Goal: Information Seeking & Learning: Learn about a topic

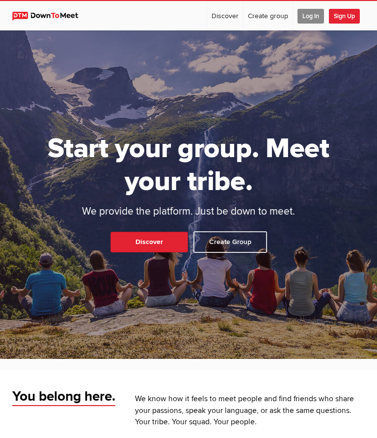
click at [226, 18] on link "Discover" at bounding box center [225, 15] width 36 height 29
select select "null"
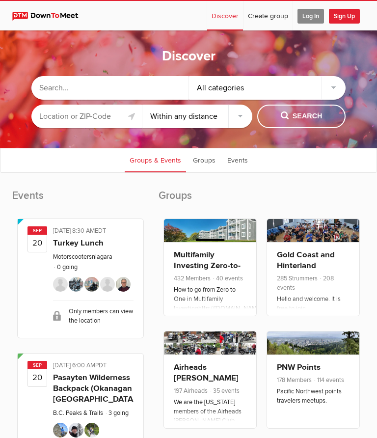
click at [72, 93] on input "text" at bounding box center [109, 88] width 157 height 24
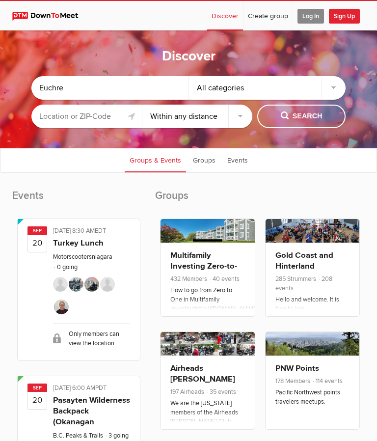
type input "Euchre"
click at [299, 116] on span "Search" at bounding box center [302, 116] width 42 height 11
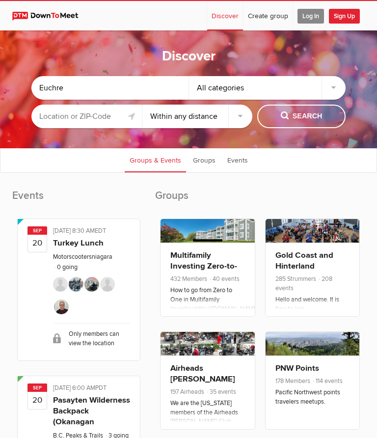
click at [332, 88] on div "All categories" at bounding box center [267, 88] width 157 height 24
click at [335, 84] on div "All categories" at bounding box center [267, 88] width 157 height 24
click at [334, 88] on div "All categories" at bounding box center [267, 88] width 157 height 24
click at [234, 125] on select "Within 10 miles Within 25 miles Within 50 miles Within 100 miles Within any dis…" at bounding box center [198, 117] width 111 height 24
select select "50"
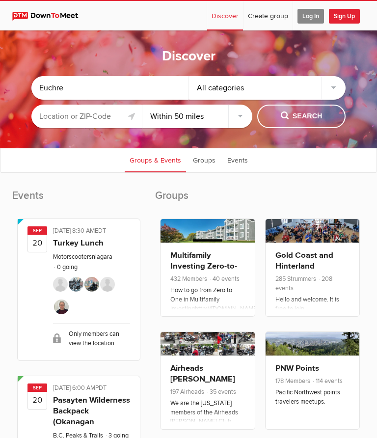
click at [296, 116] on span "Search" at bounding box center [302, 116] width 42 height 11
click at [304, 117] on span "Search" at bounding box center [302, 116] width 42 height 11
click at [338, 89] on div "All categories" at bounding box center [267, 88] width 157 height 24
click at [339, 87] on div "All categories" at bounding box center [267, 88] width 157 height 24
click at [331, 95] on div "All categories" at bounding box center [267, 88] width 157 height 24
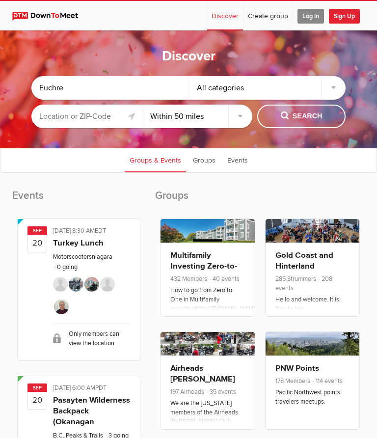
click at [249, 94] on div "All categories" at bounding box center [267, 88] width 157 height 24
click at [77, 123] on input "text" at bounding box center [86, 117] width 111 height 24
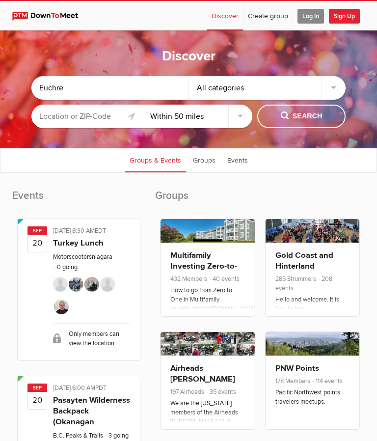
click at [118, 95] on input "Euchre" at bounding box center [109, 88] width 157 height 24
type input "E"
click at [204, 111] on select "Within 10 miles Within 25 miles Within 50 miles Within 100 miles Within any dis…" at bounding box center [198, 117] width 111 height 24
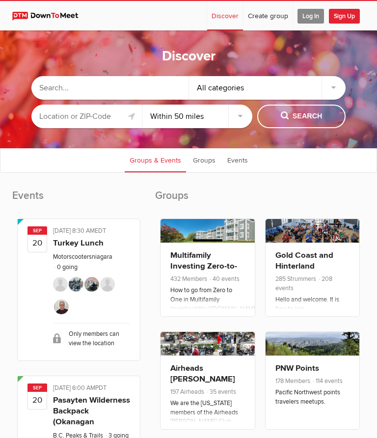
click at [296, 116] on span "Search" at bounding box center [302, 116] width 42 height 11
click at [65, 82] on input "text" at bounding box center [109, 88] width 157 height 24
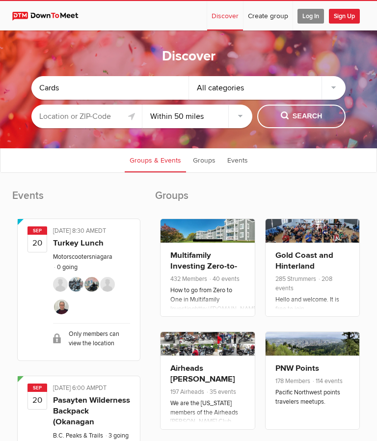
type input "Cards"
click at [294, 117] on span "Search" at bounding box center [302, 116] width 42 height 11
